Goal: Find specific page/section: Find specific page/section

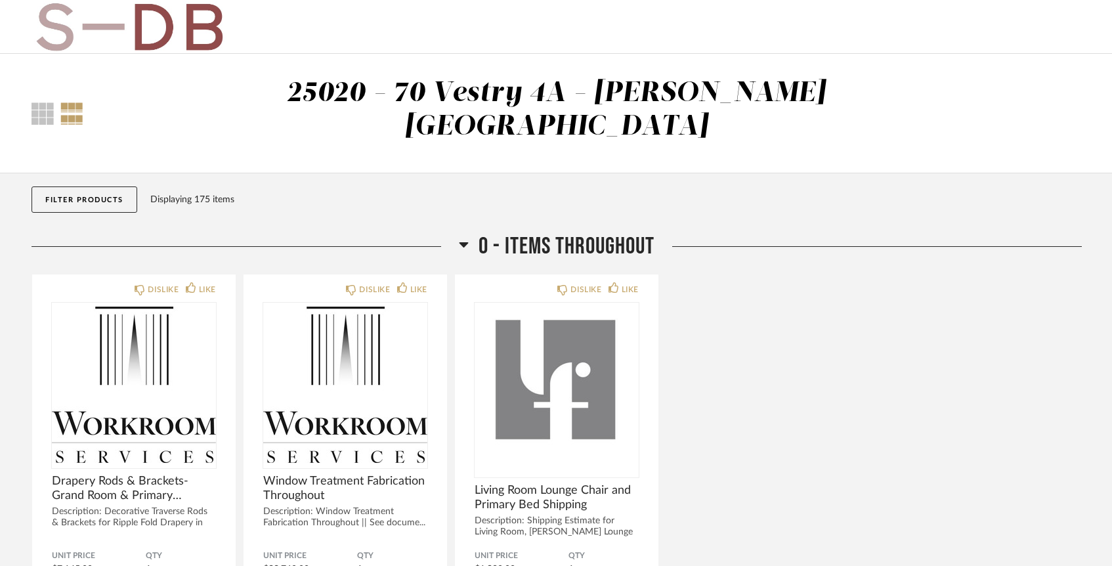
click at [63, 186] on button "Filter Products" at bounding box center [85, 199] width 106 height 26
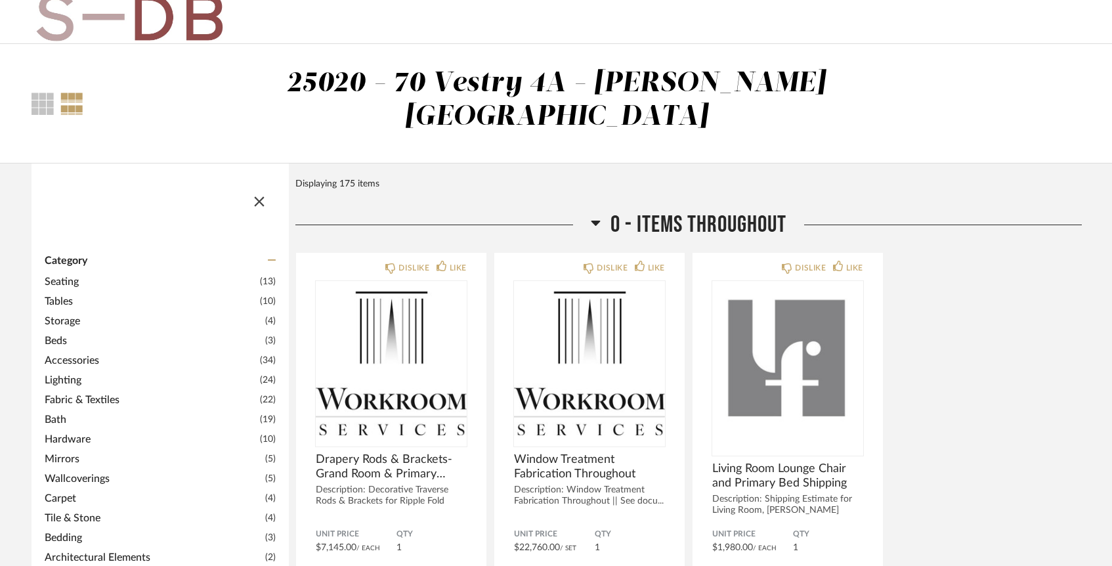
scroll to position [9, 0]
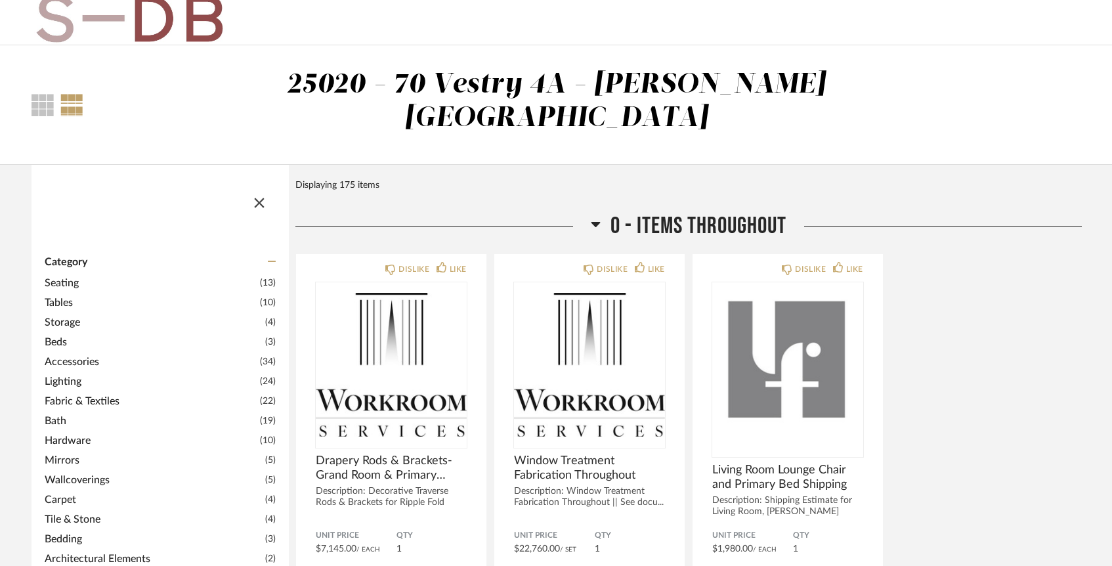
click at [64, 413] on span "Bath" at bounding box center [151, 421] width 212 height 16
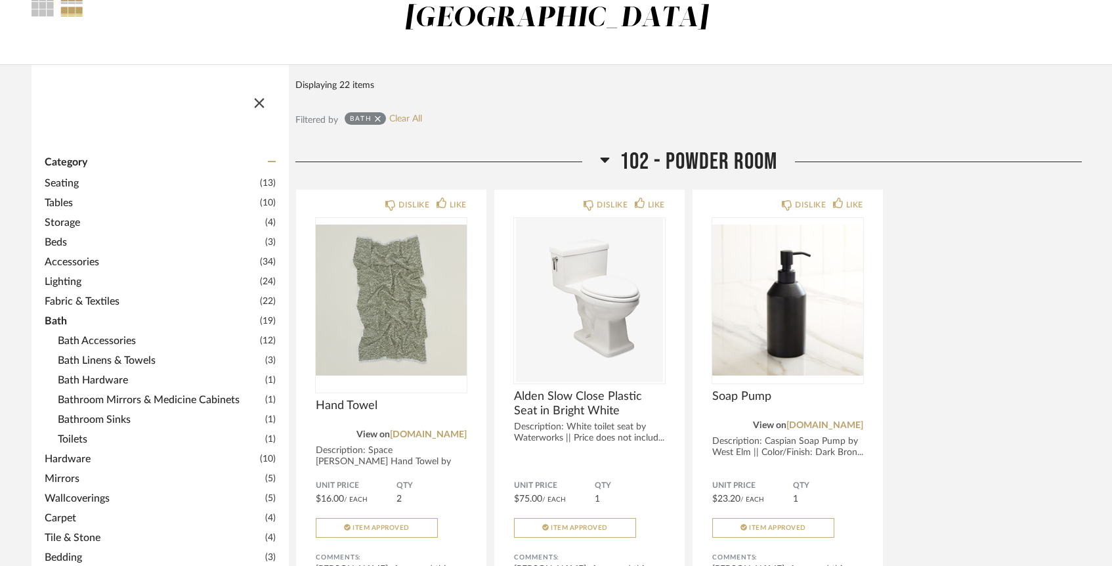
scroll to position [110, 0]
click at [63, 450] on span "Hardware" at bounding box center [151, 458] width 212 height 16
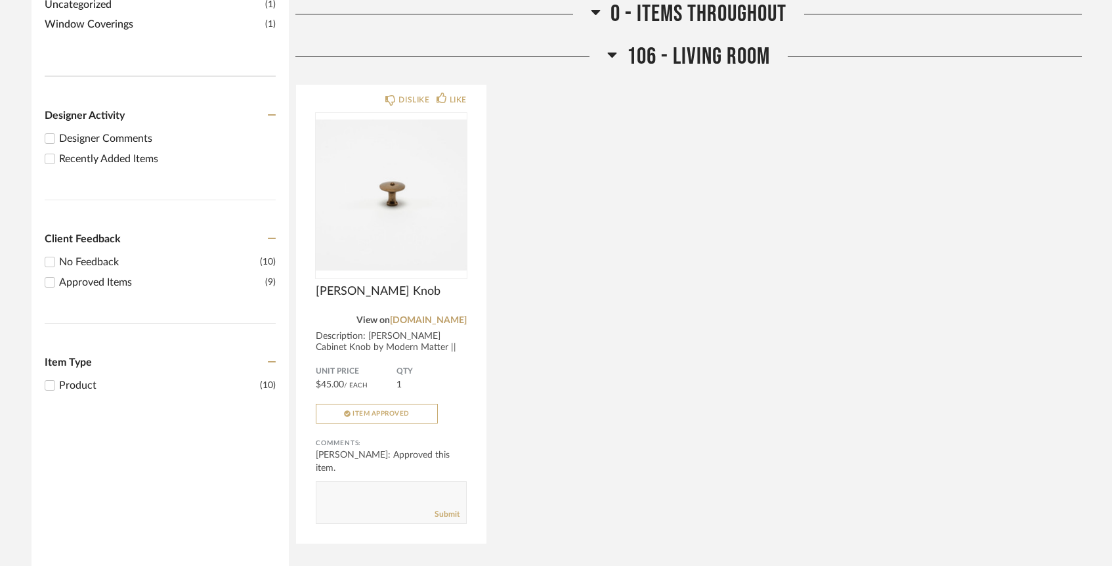
scroll to position [341, 0]
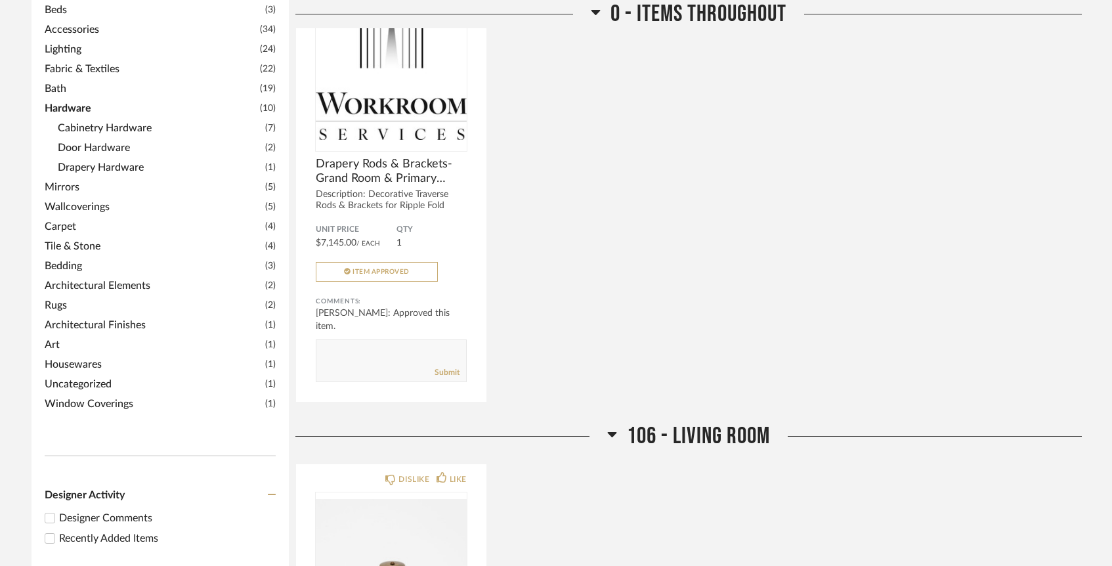
click at [74, 376] on span "Uncategorized" at bounding box center [153, 384] width 217 height 16
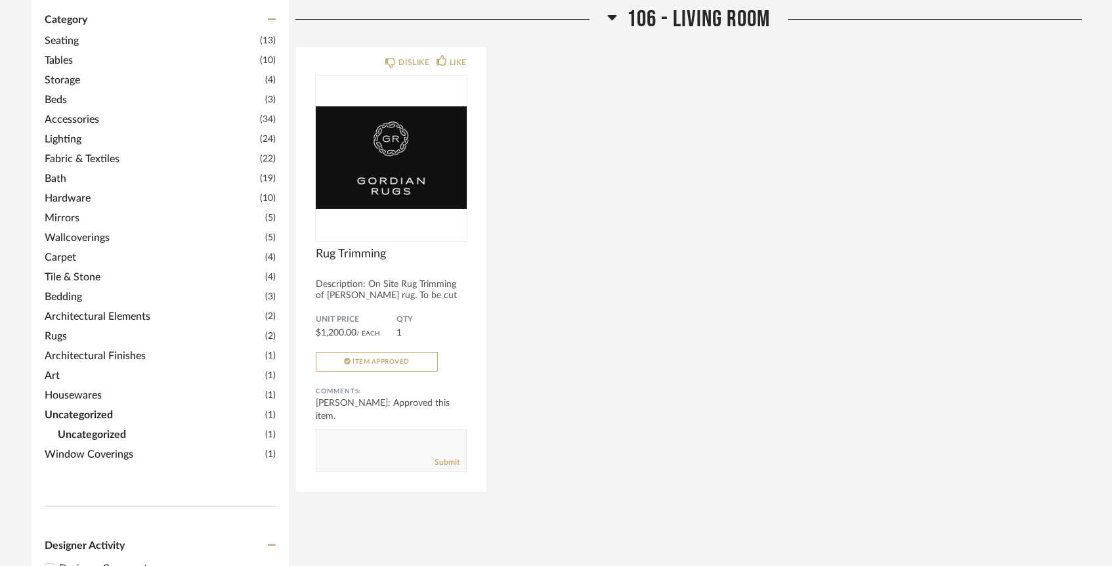
scroll to position [250, 0]
click at [61, 171] on span "Bath" at bounding box center [151, 179] width 212 height 16
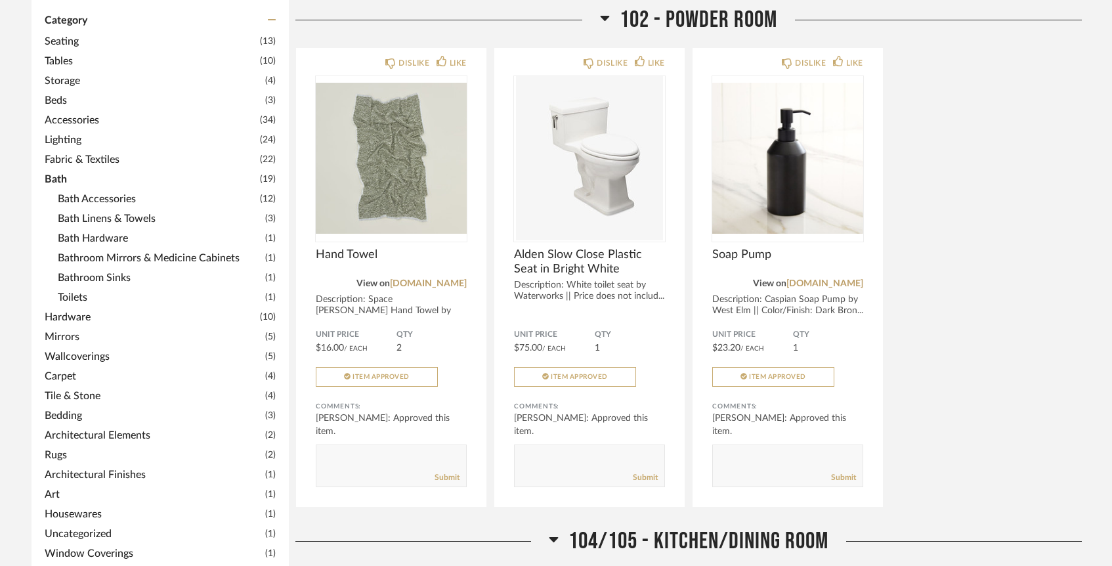
click at [82, 230] on span "Bath Hardware" at bounding box center [160, 238] width 204 height 16
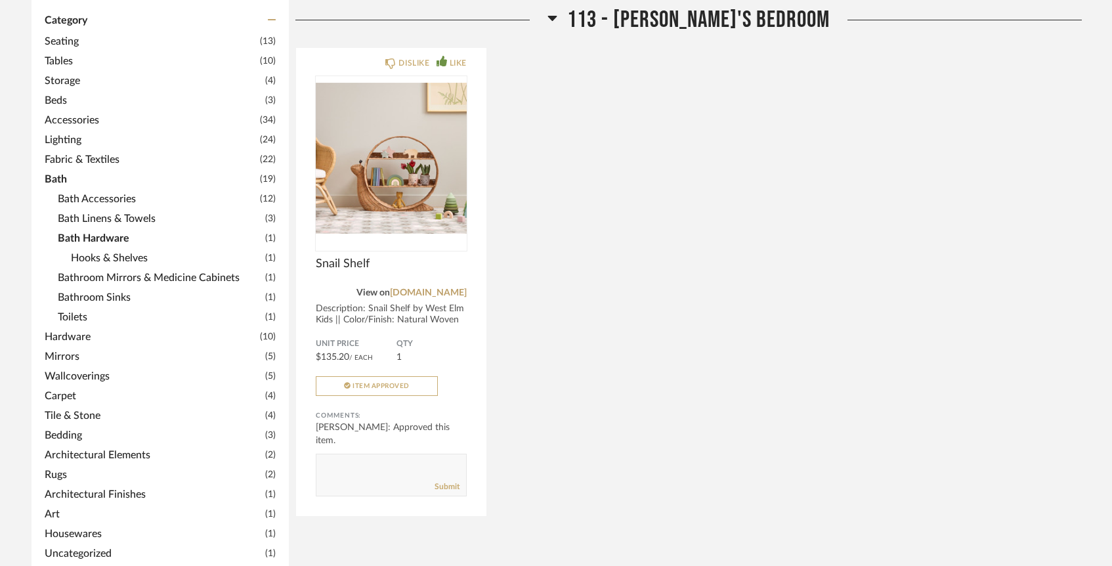
scroll to position [0, 0]
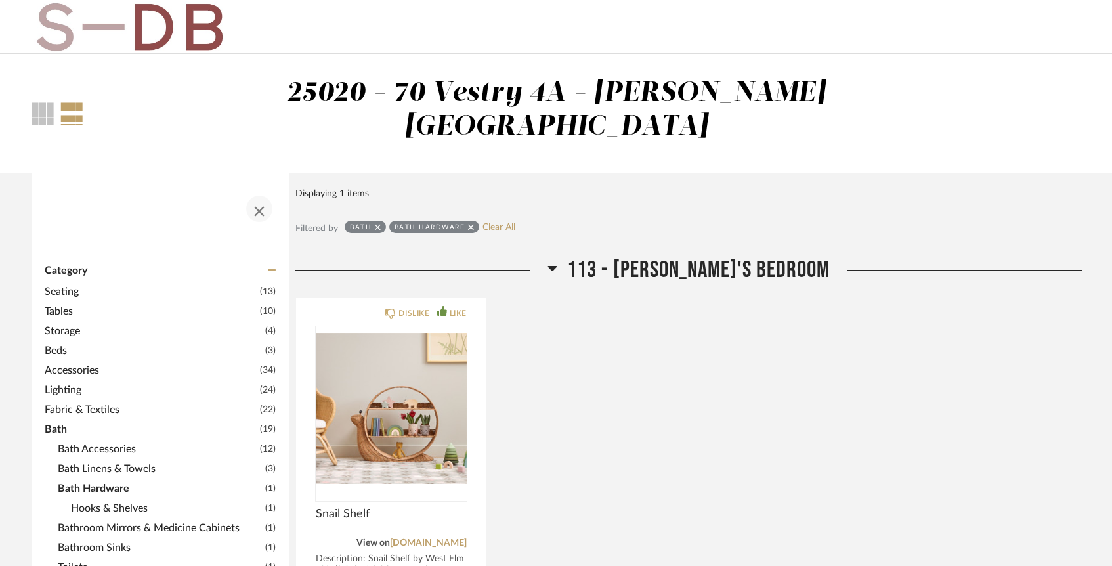
click at [254, 193] on span "button" at bounding box center [260, 209] width 32 height 32
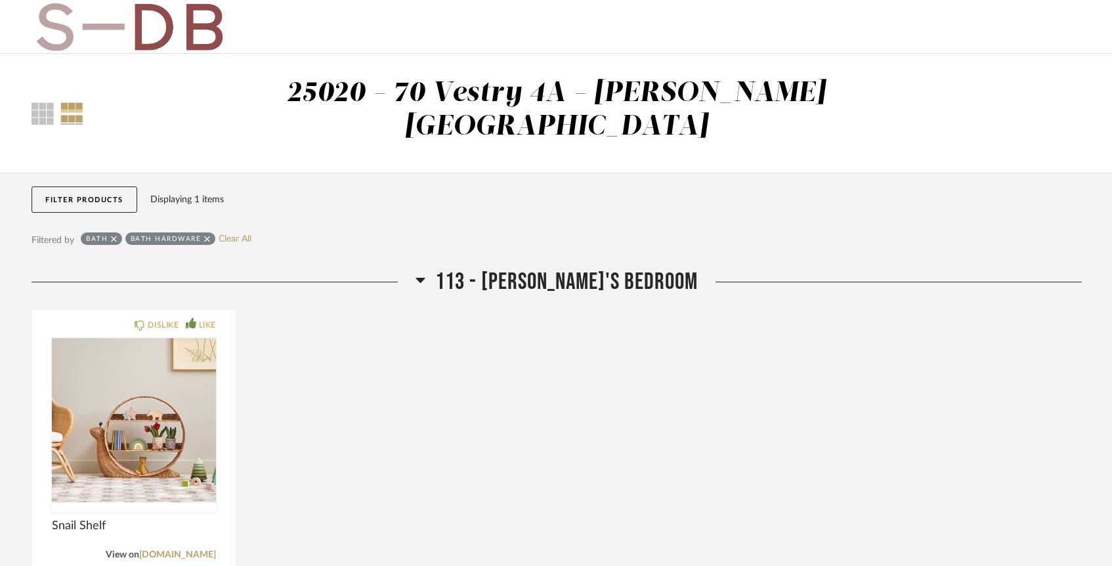
click at [110, 232] on div "Bath" at bounding box center [101, 238] width 41 height 12
click at [225, 234] on link "Clear All" at bounding box center [235, 239] width 33 height 11
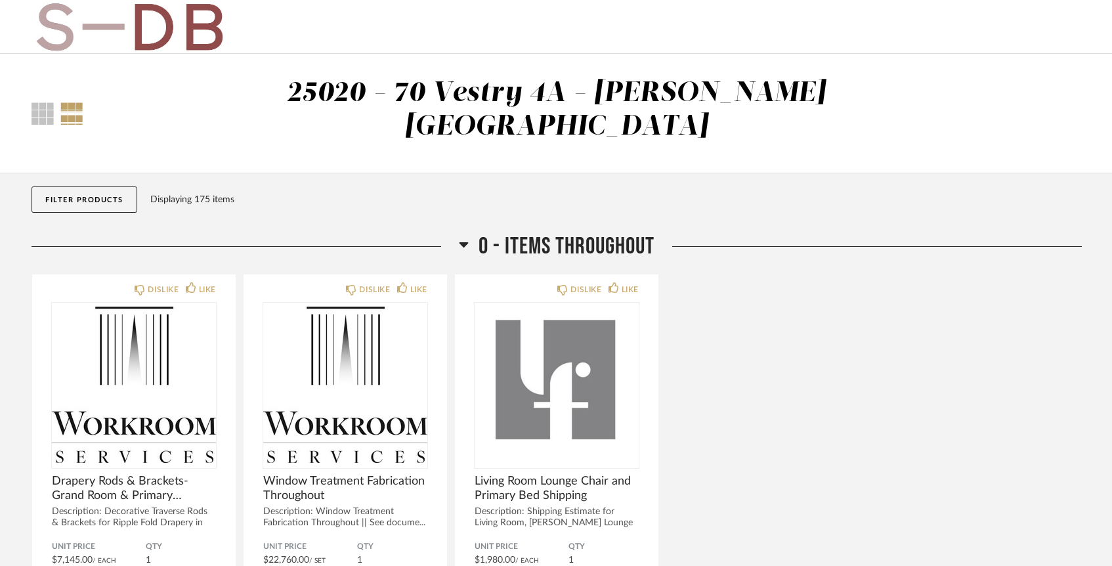
click at [113, 186] on button "Filter Products" at bounding box center [85, 199] width 106 height 26
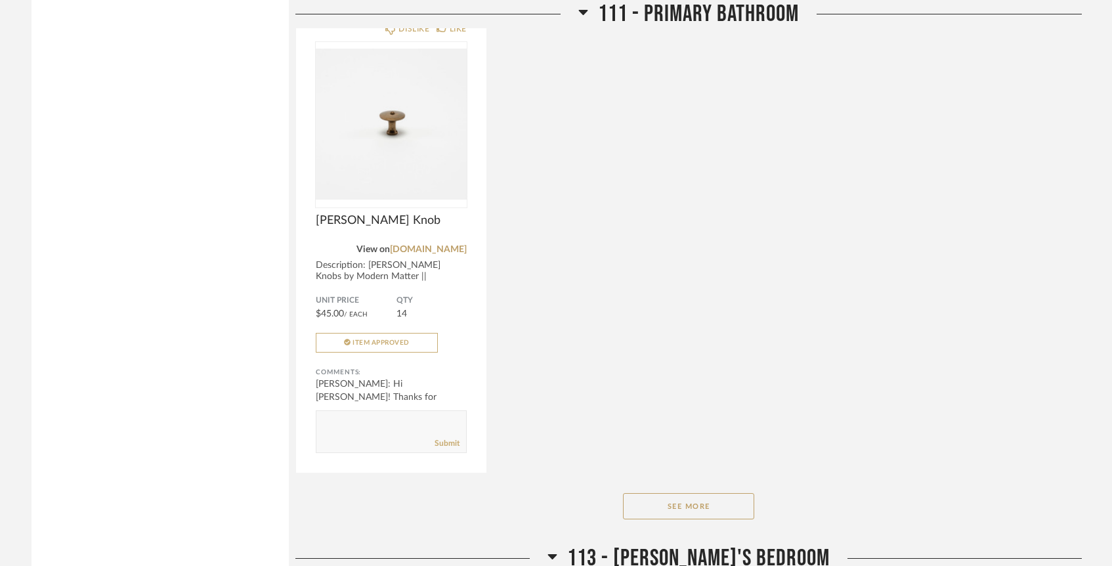
scroll to position [7466, 0]
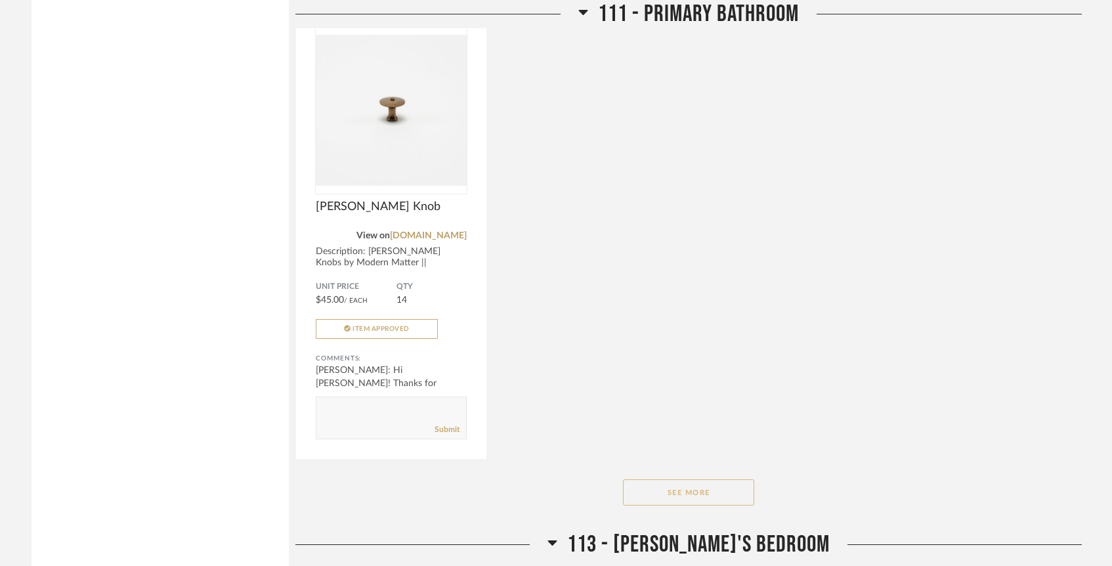
click at [654, 479] on button "See More" at bounding box center [688, 492] width 131 height 26
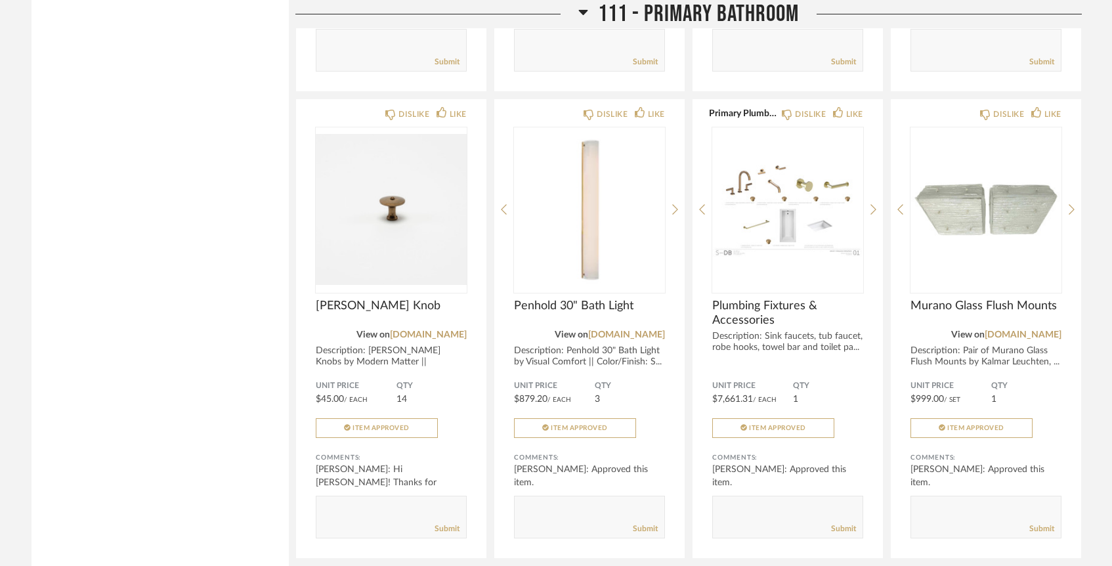
scroll to position [7337, 0]
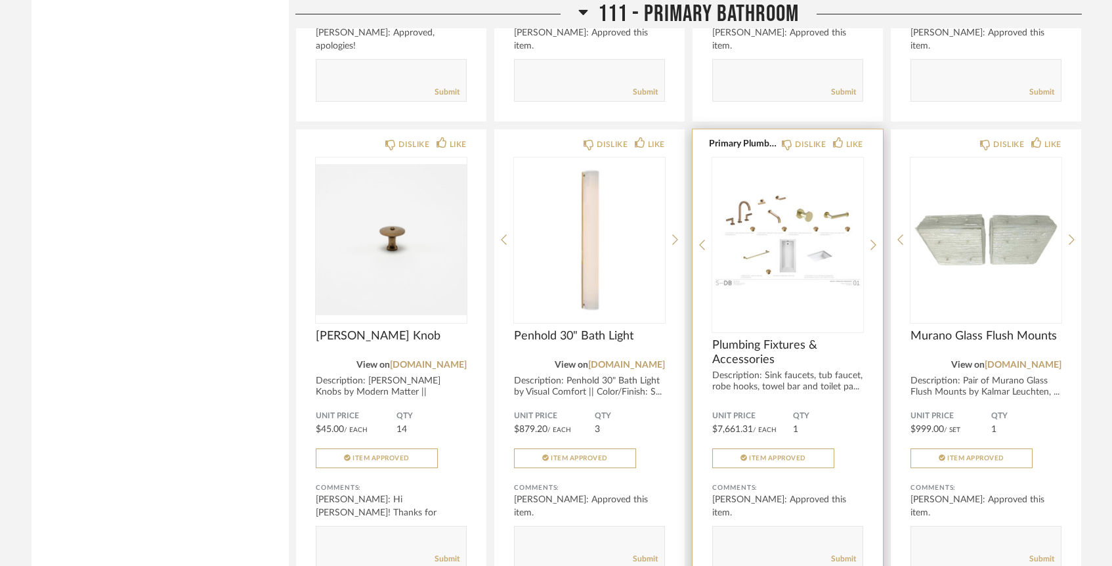
click at [0, 0] on img at bounding box center [0, 0] width 0 height 0
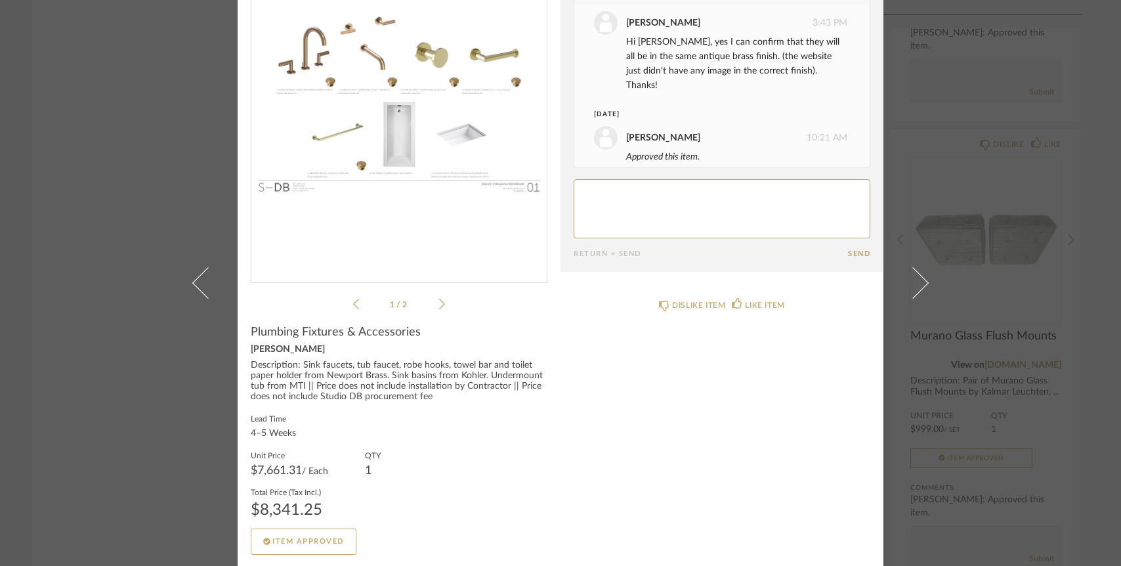
scroll to position [117, 0]
click at [402, 139] on img "0" at bounding box center [398, 100] width 295 height 339
